Goal: Information Seeking & Learning: Learn about a topic

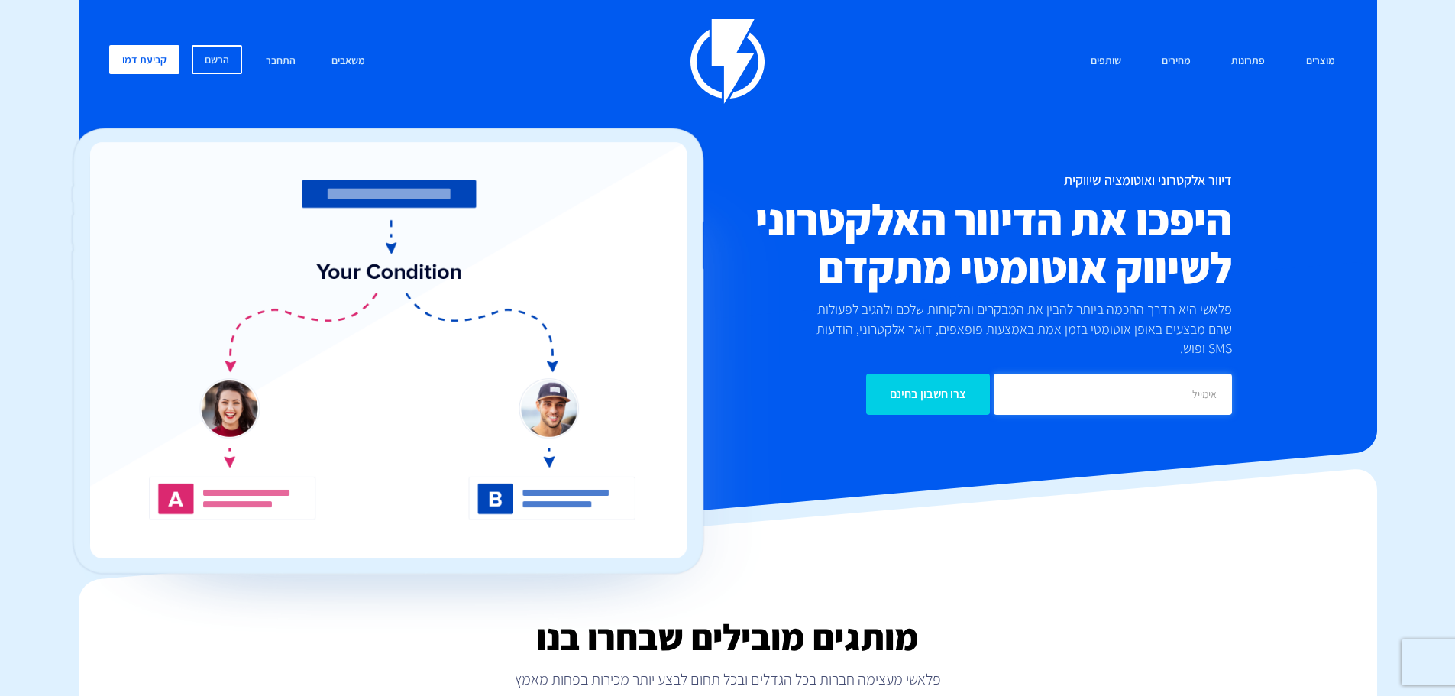
click at [1039, 377] on input "email" at bounding box center [1113, 394] width 238 height 41
type input "yan@yanyanko.com"
click at [963, 392] on input "צרו חשבון בחינם" at bounding box center [928, 394] width 124 height 41
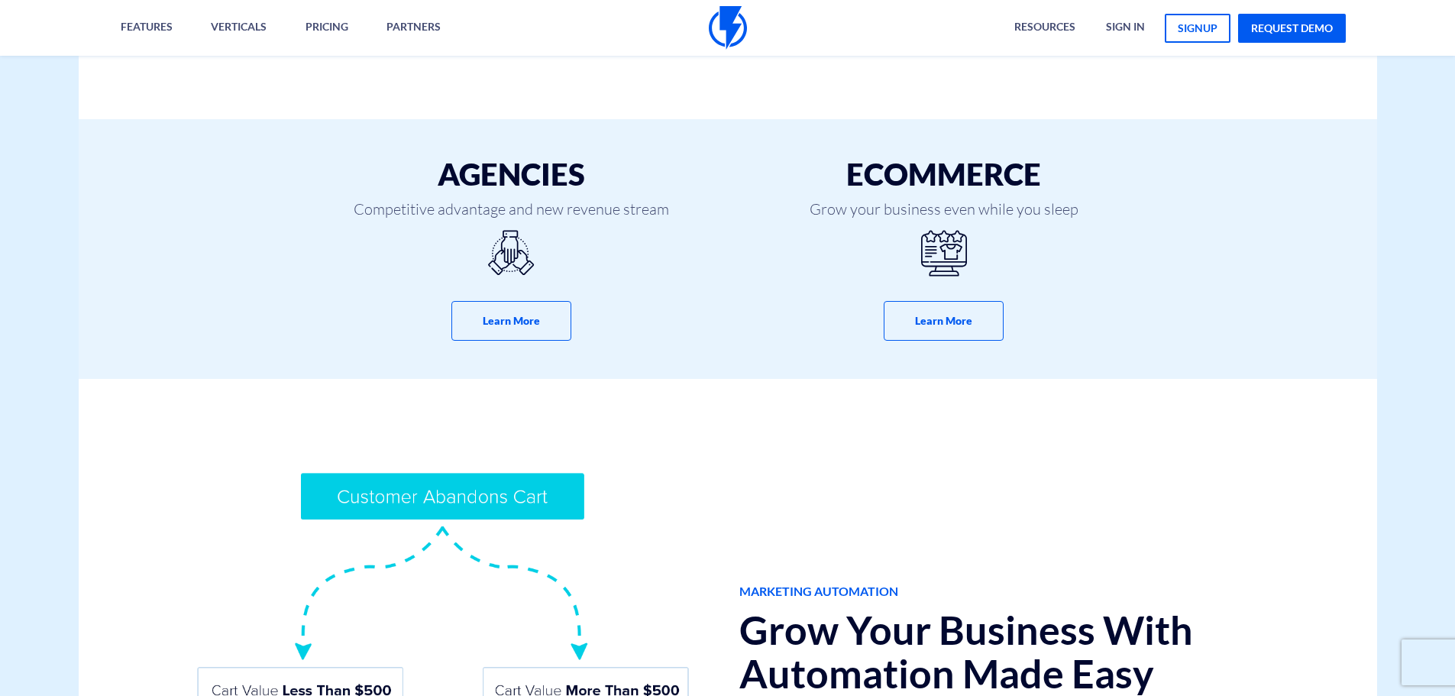
scroll to position [611, 0]
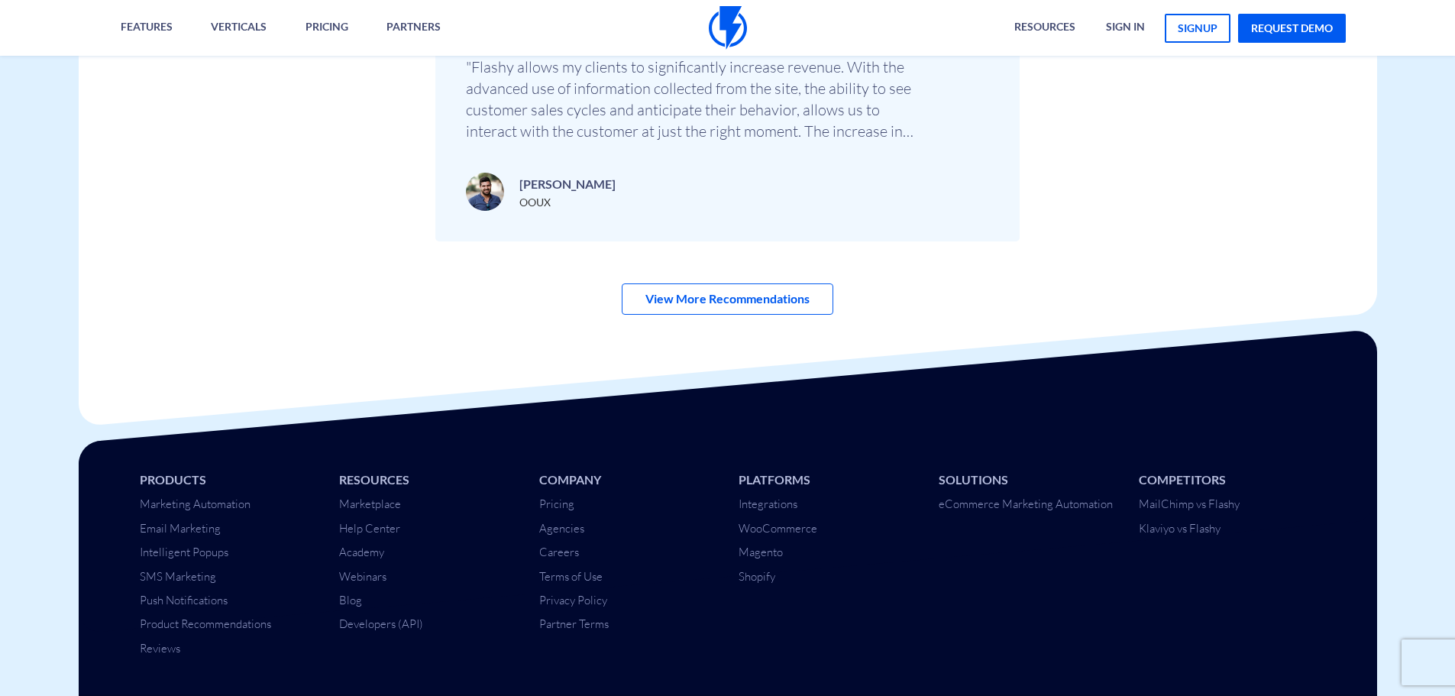
scroll to position [5398, 0]
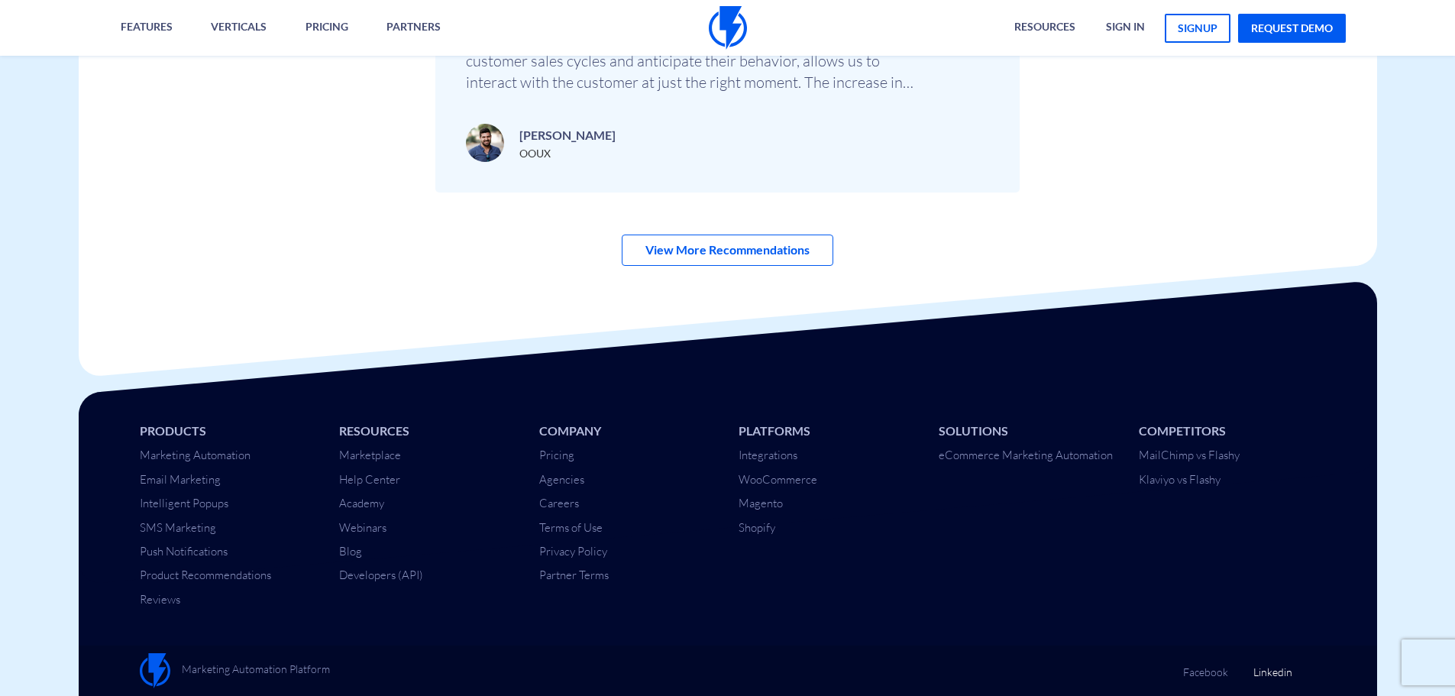
drag, startPoint x: 1292, startPoint y: 671, endPoint x: 1273, endPoint y: 672, distance: 19.2
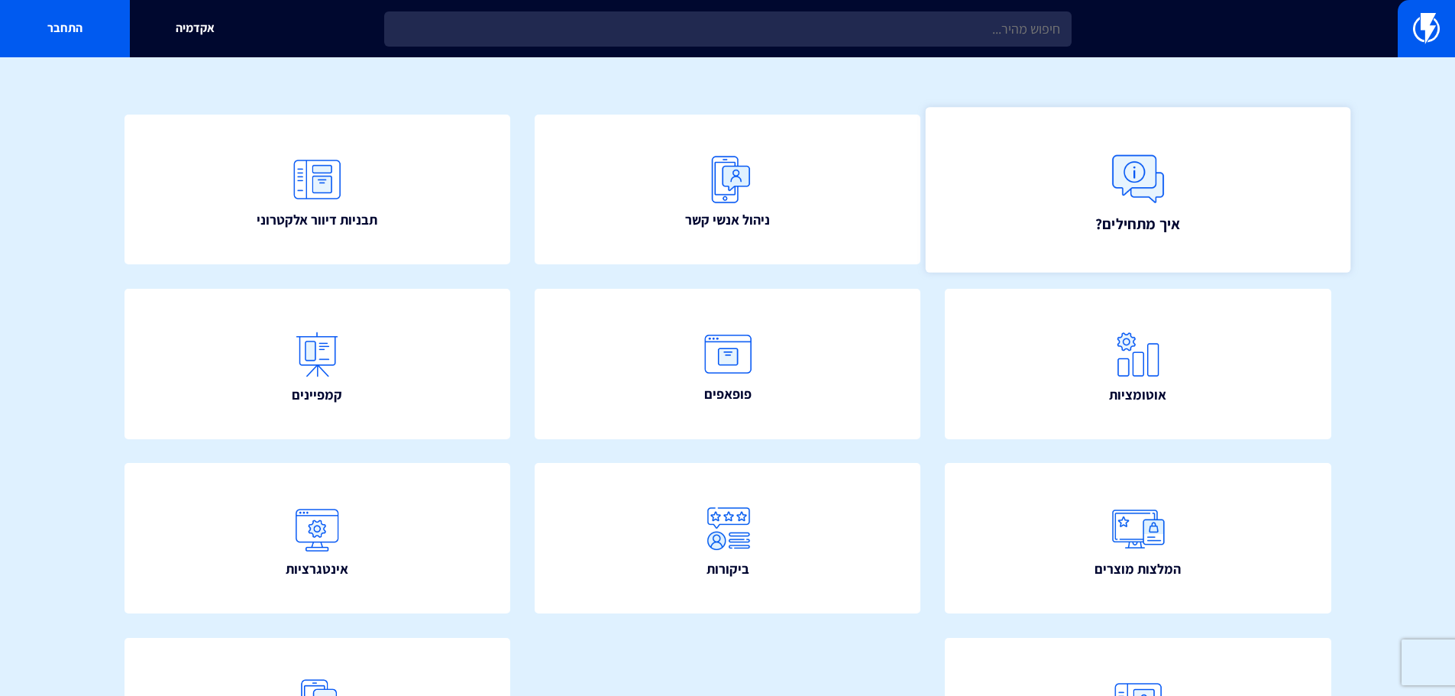
scroll to position [153, 0]
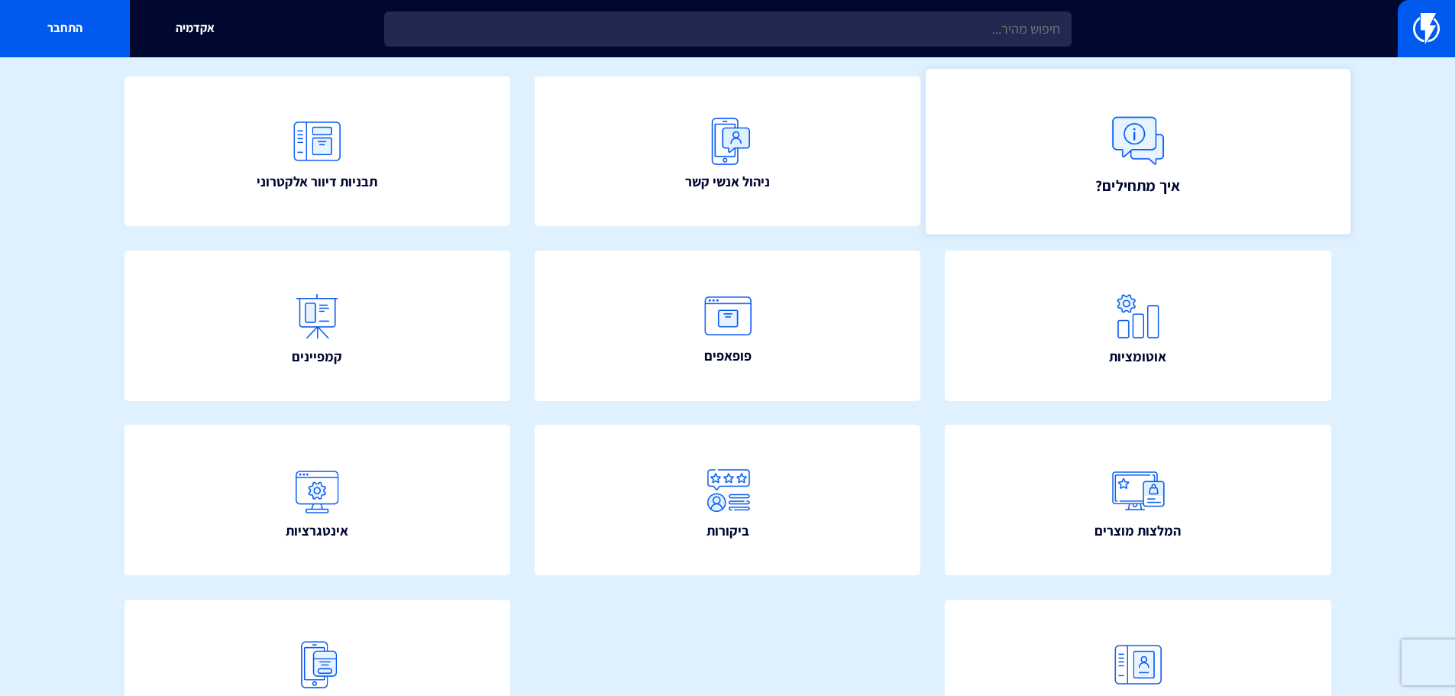
click at [1145, 177] on span "איך מתחילים?" at bounding box center [1137, 184] width 85 height 21
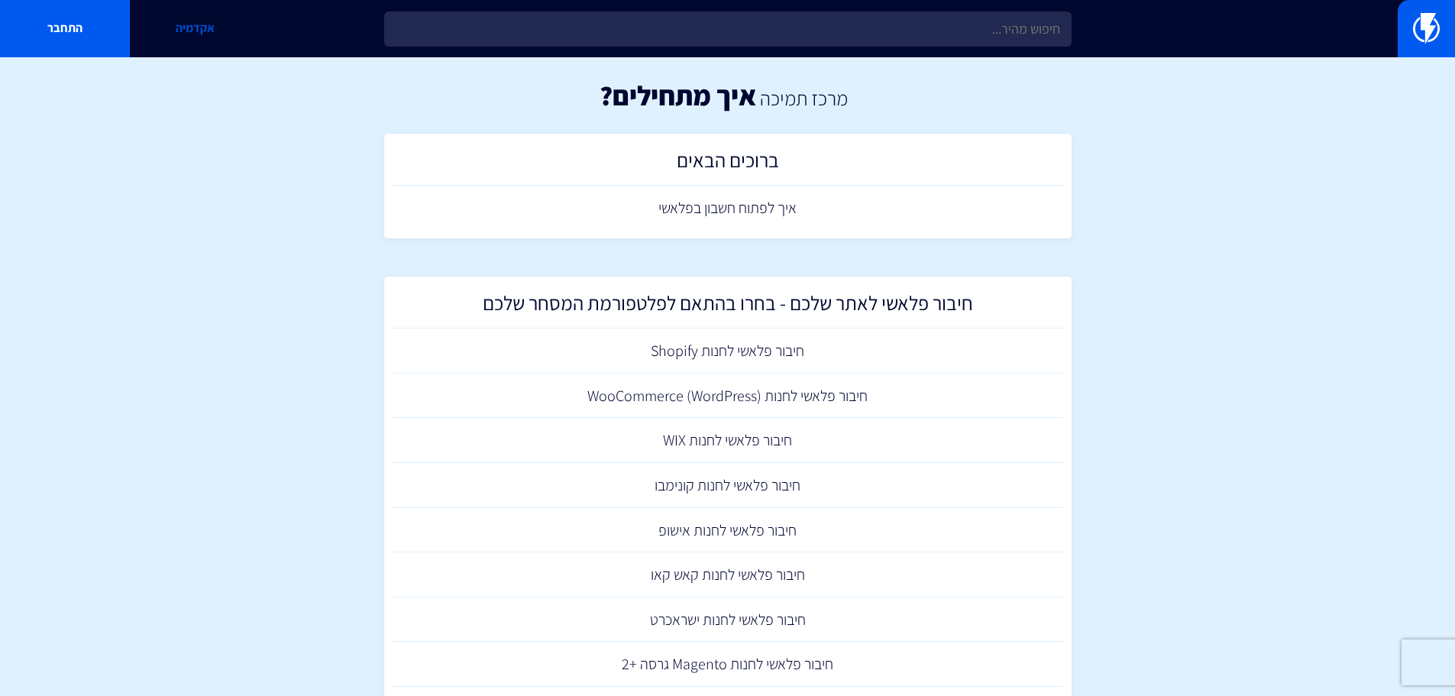
click at [194, 17] on link "אקדמיה" at bounding box center [195, 28] width 130 height 57
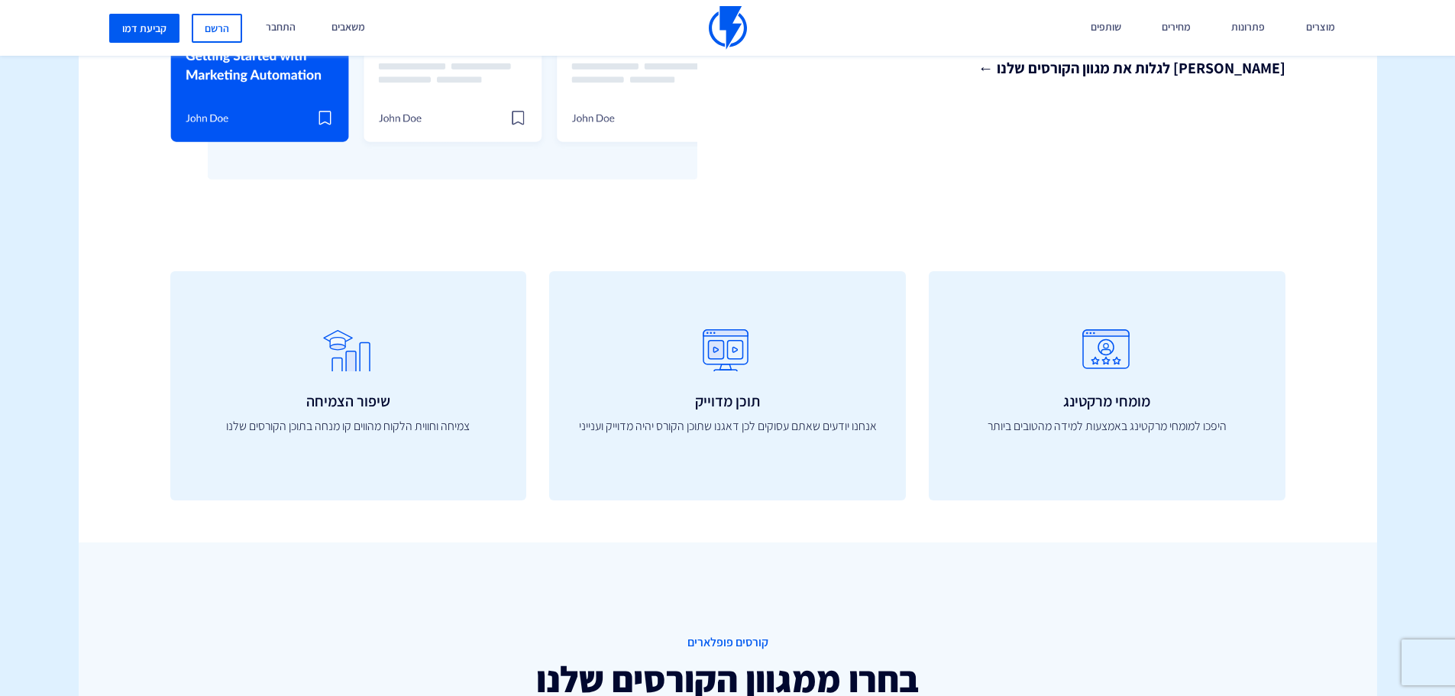
scroll to position [535, 0]
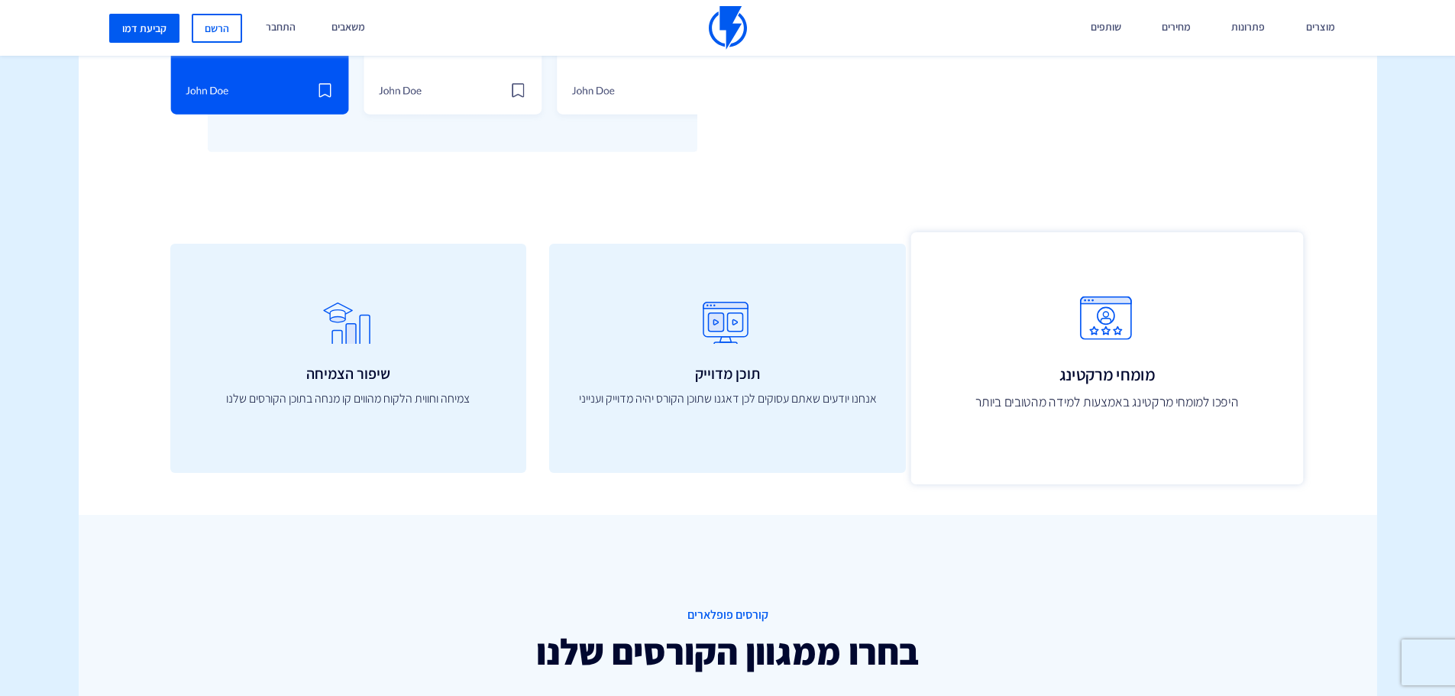
click at [1043, 301] on icon at bounding box center [1107, 326] width 358 height 61
click at [1111, 325] on icon at bounding box center [1107, 326] width 358 height 61
click at [1125, 396] on p "היפכו למומחי מרקטינג באמצעות למידה מהטובים ביותר" at bounding box center [1107, 403] width 358 height 20
click at [1107, 330] on icon at bounding box center [1107, 326] width 358 height 61
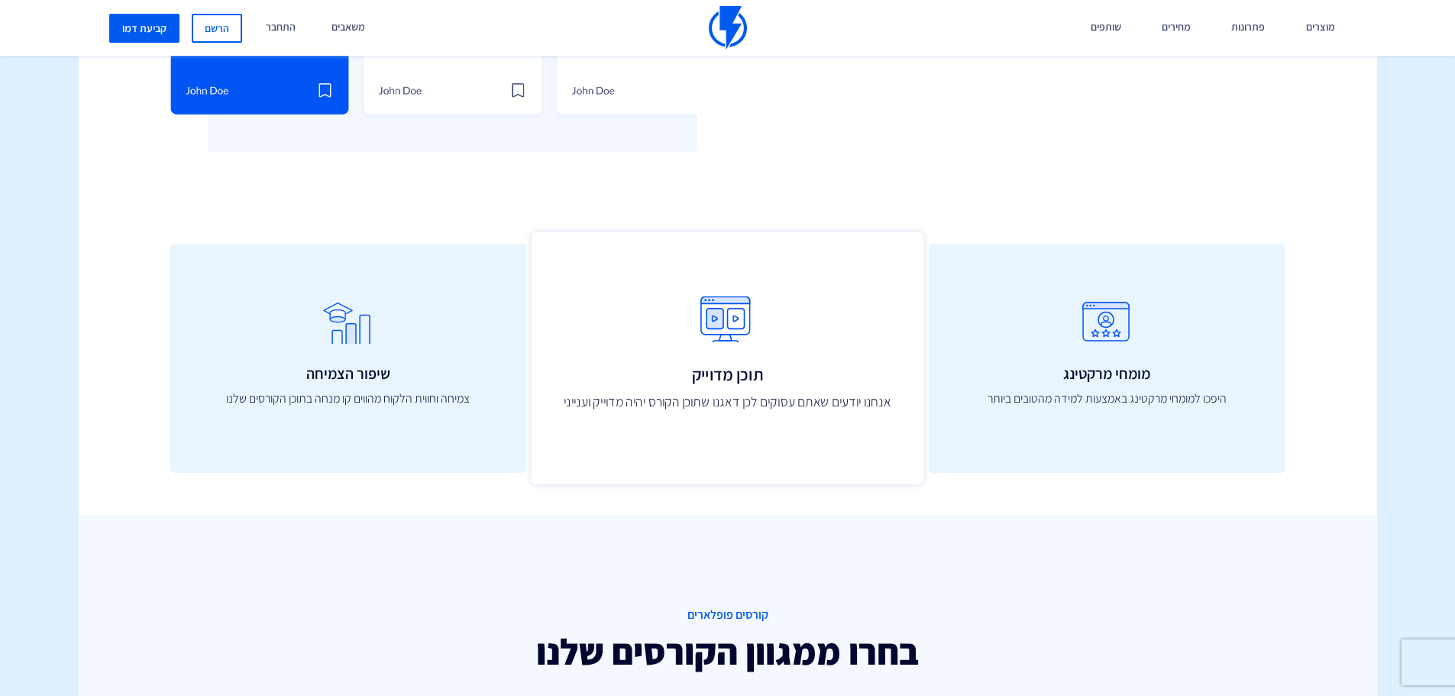
drag, startPoint x: 1106, startPoint y: 326, endPoint x: 834, endPoint y: 319, distance: 272.0
click at [1105, 326] on icon at bounding box center [1107, 329] width 326 height 55
click at [775, 319] on icon at bounding box center [727, 326] width 358 height 61
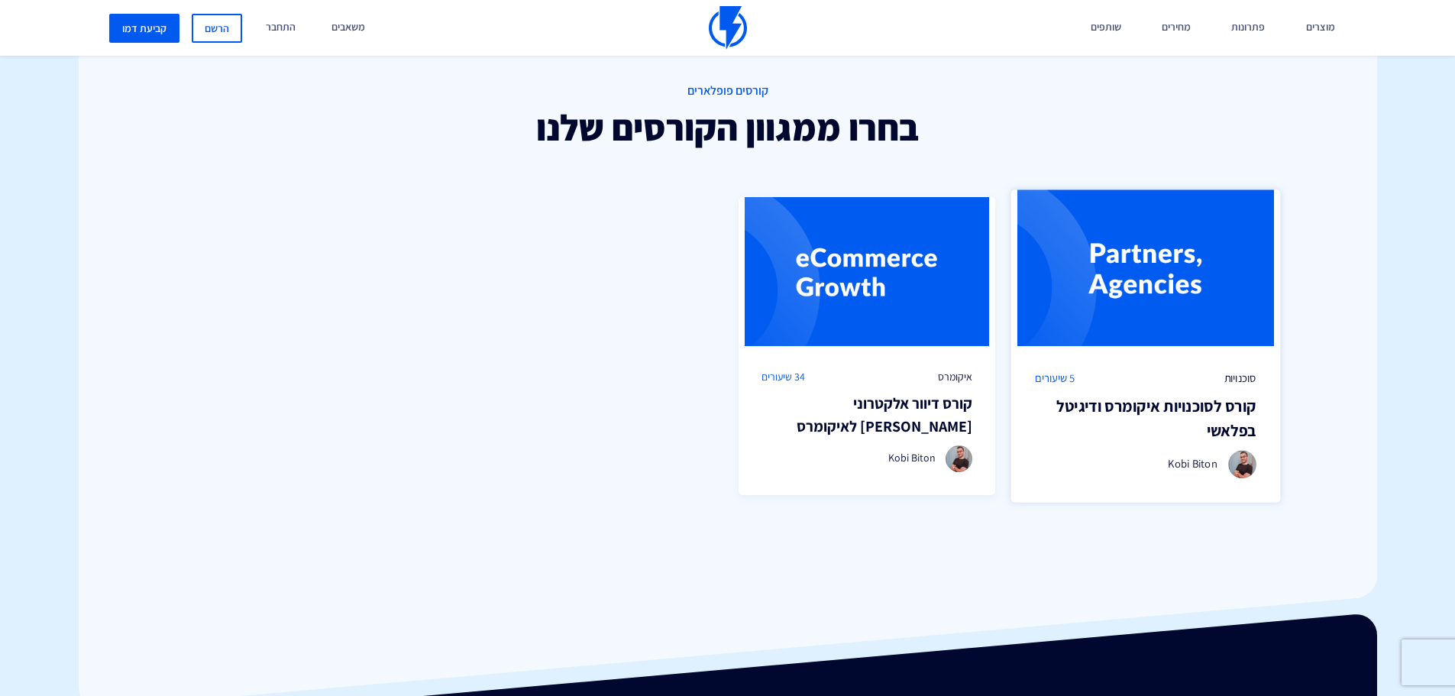
scroll to position [1069, 0]
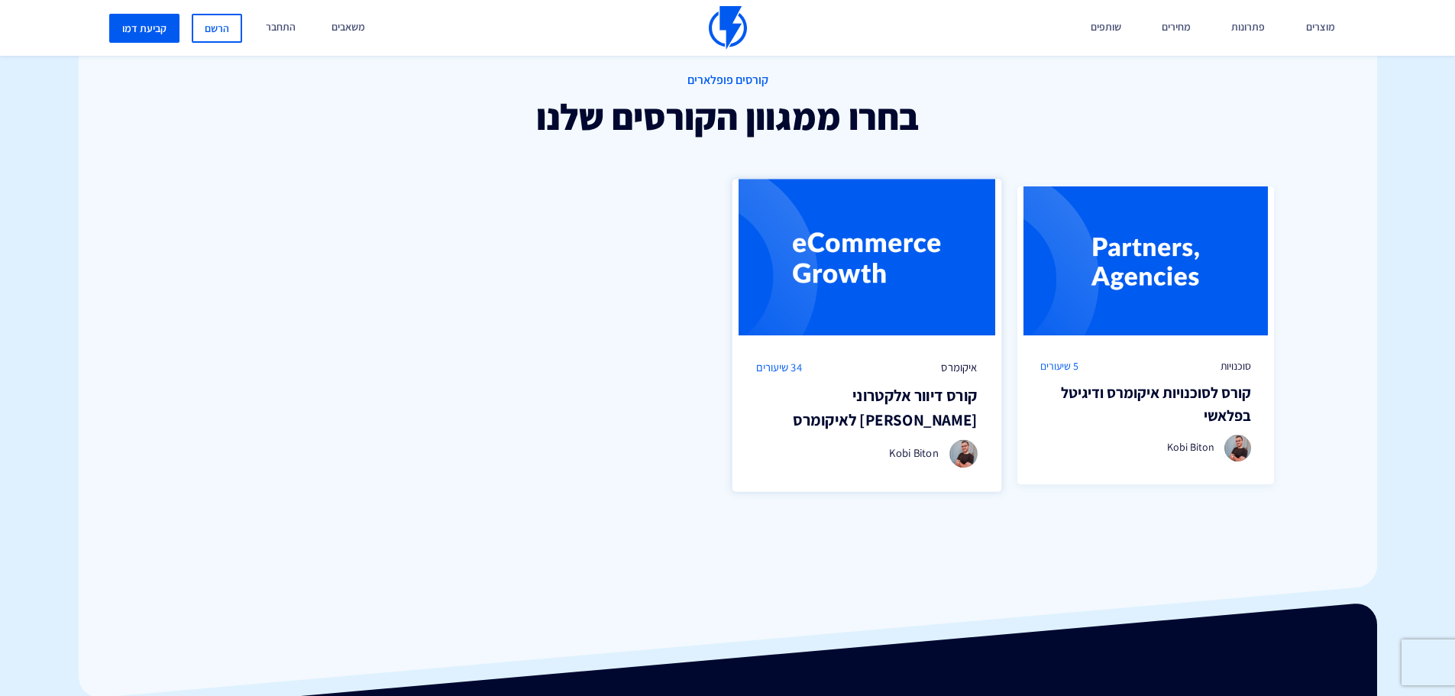
click at [846, 395] on h3 "קורס דיוור אלקטרוני [PERSON_NAME] לאיקומרס" at bounding box center [867, 407] width 222 height 48
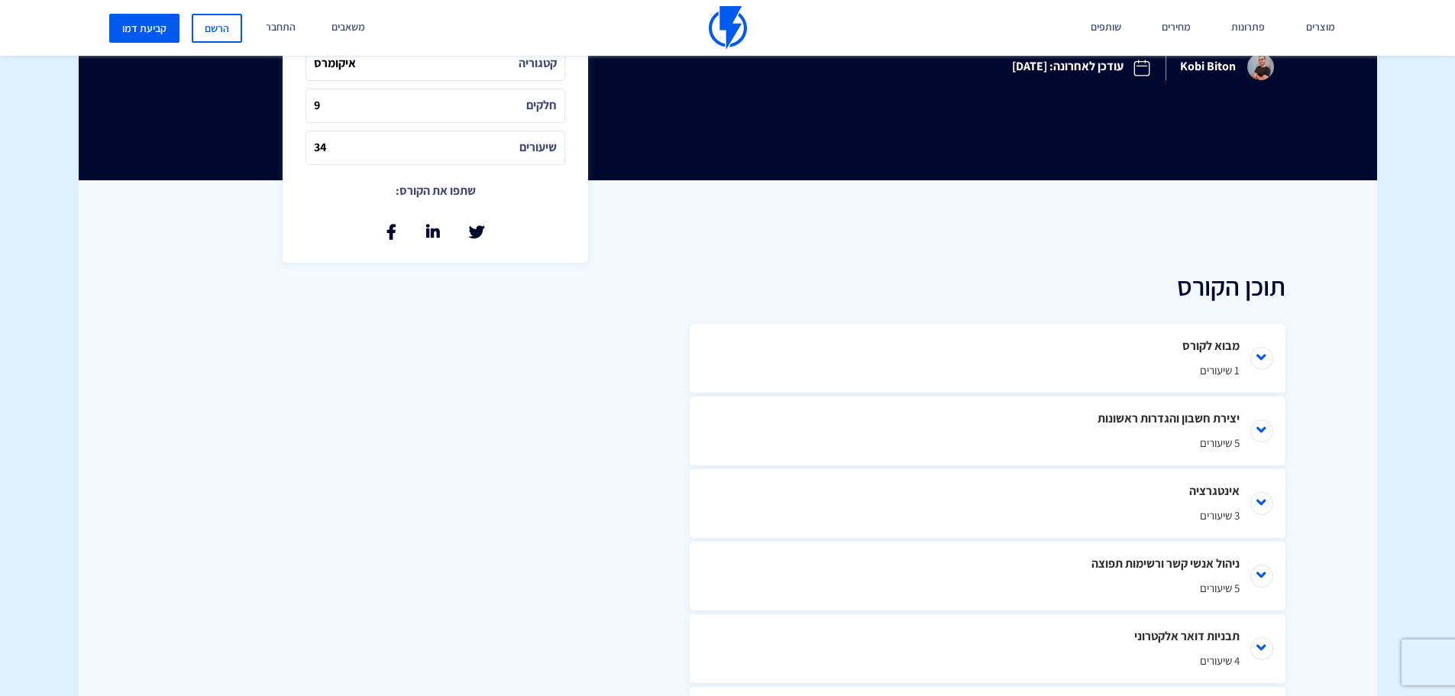
scroll to position [535, 0]
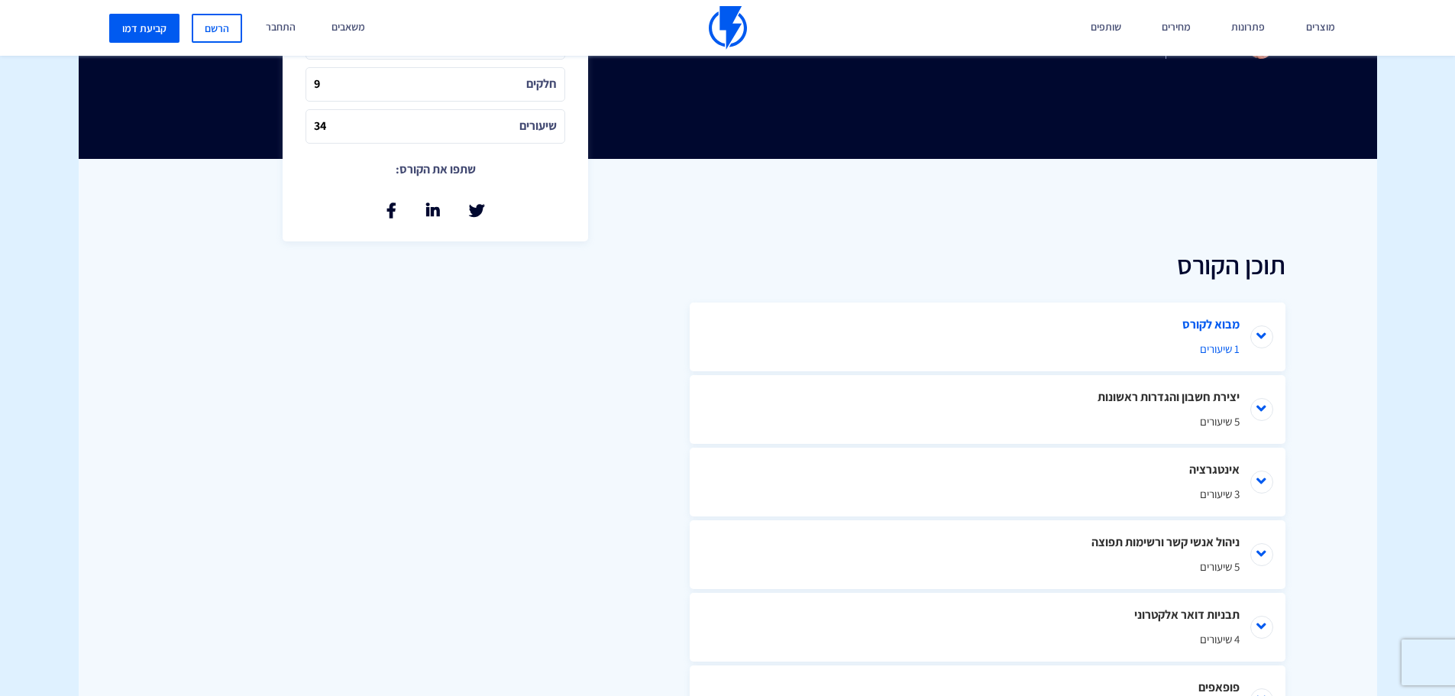
click at [1153, 324] on li "מבוא לקורס 1 שיעורים" at bounding box center [988, 336] width 596 height 69
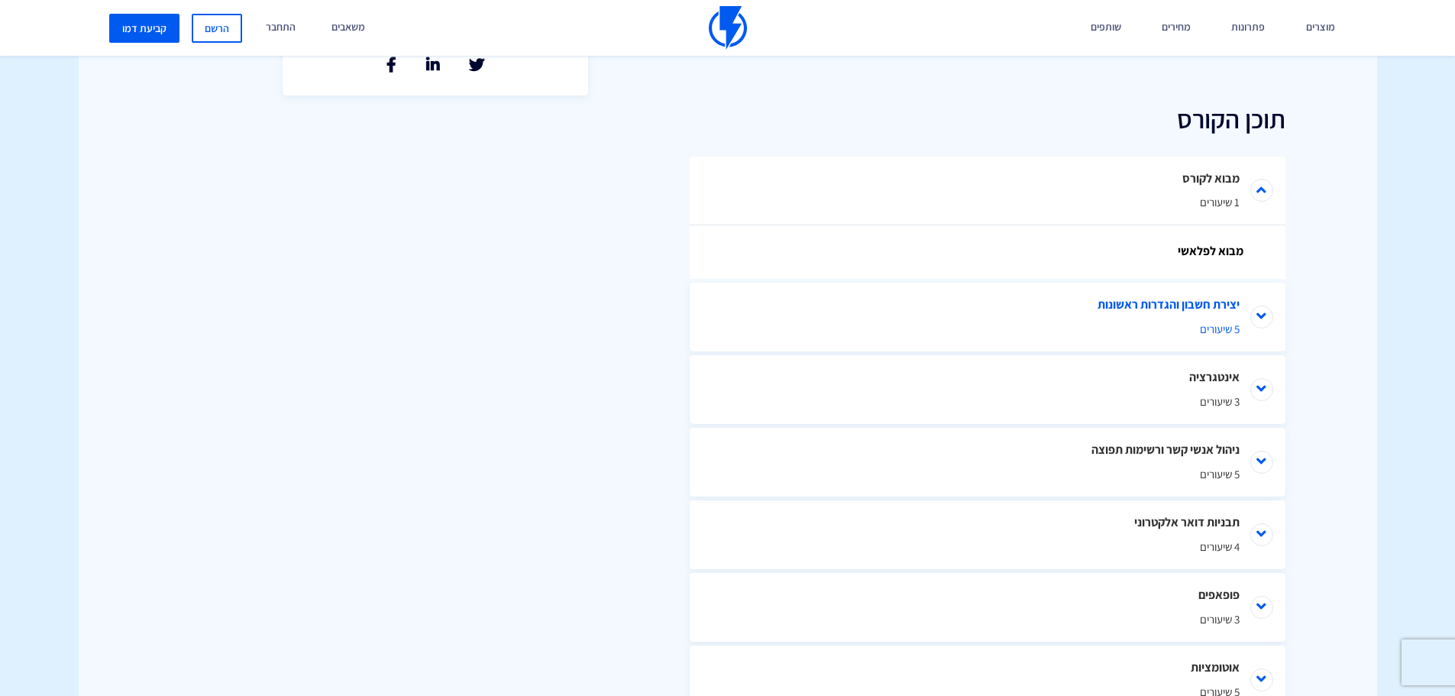
scroll to position [687, 0]
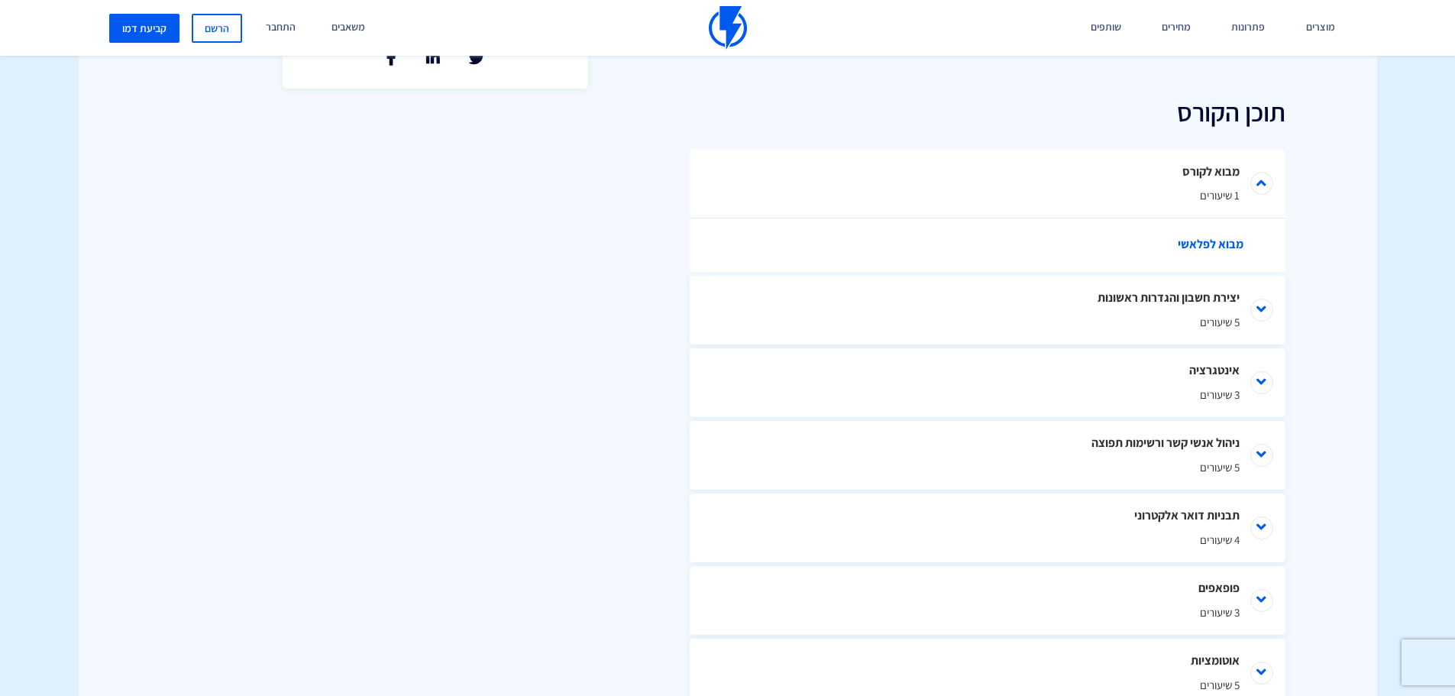
click at [1216, 247] on link "מבוא לפלאשי" at bounding box center [995, 244] width 519 height 53
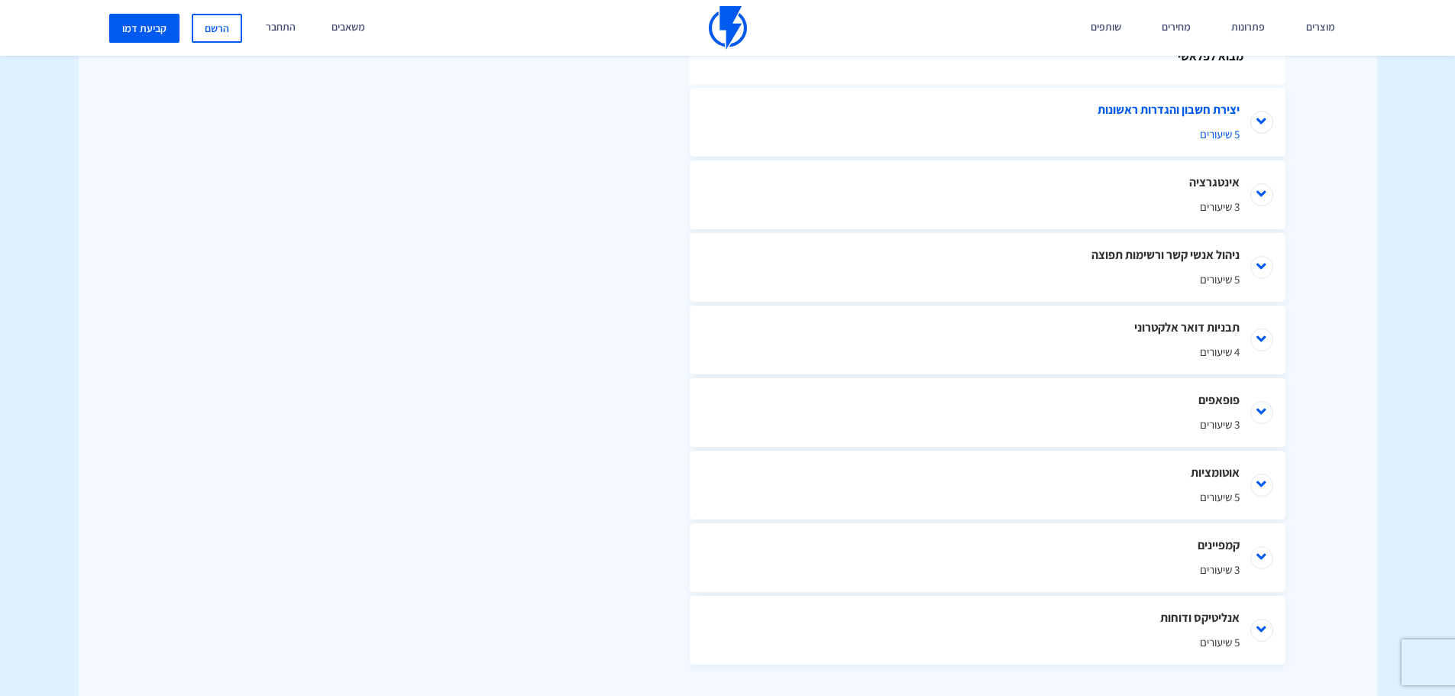
scroll to position [993, 0]
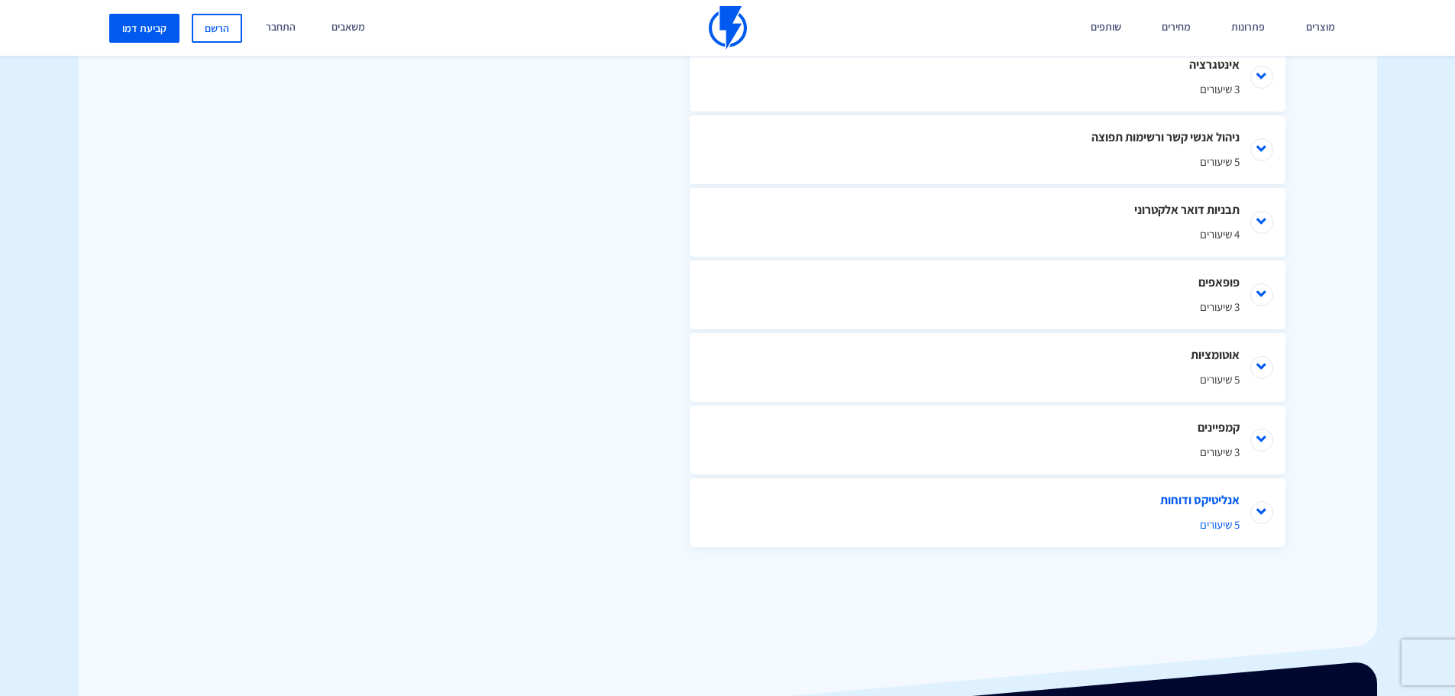
click at [1153, 510] on li "אנליטיקס ודוחות 5 שיעורים" at bounding box center [988, 512] width 596 height 69
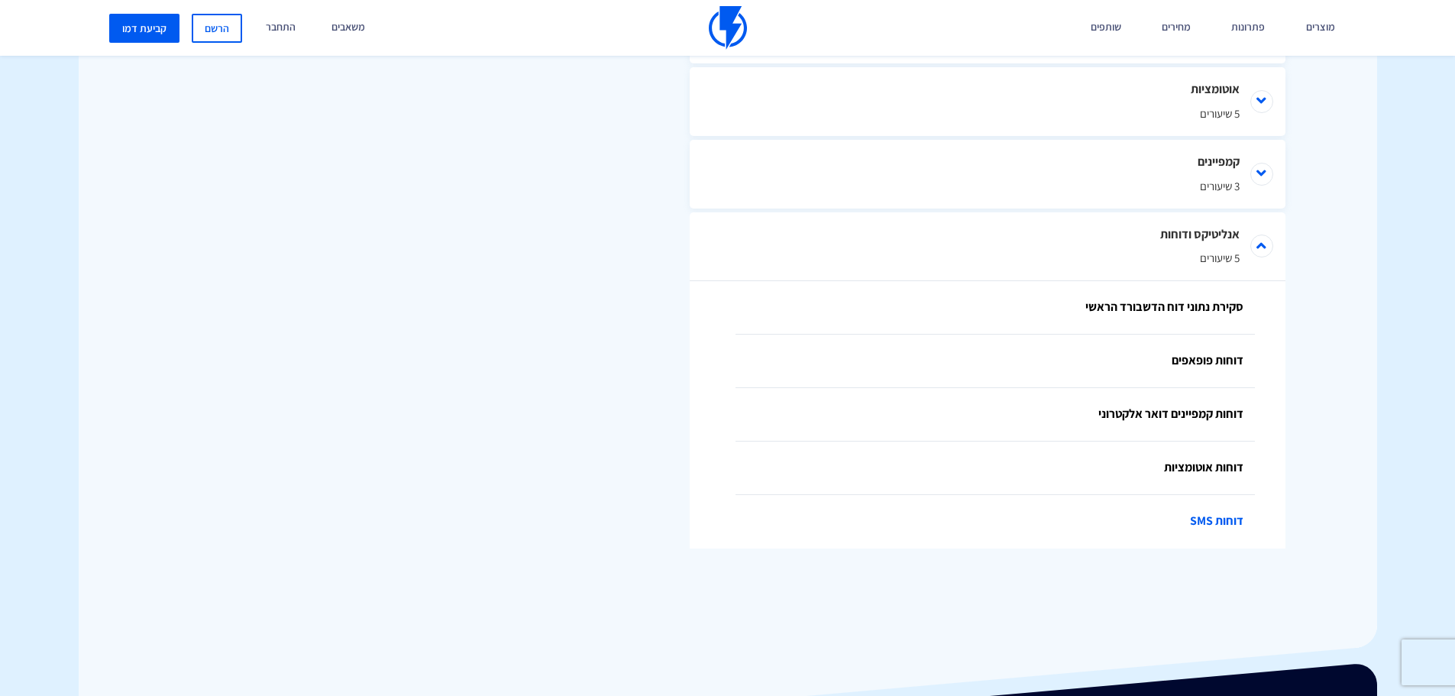
scroll to position [1260, 0]
click at [1160, 315] on link "סקירת נתוני דוח הדשבורד הראשי" at bounding box center [995, 306] width 519 height 53
